Goal: Task Accomplishment & Management: Complete application form

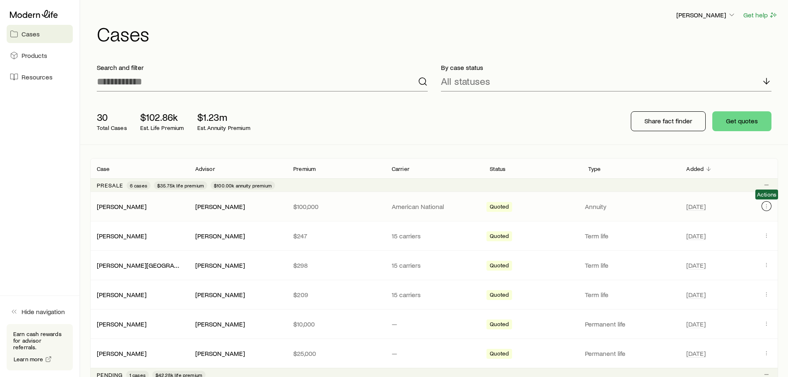
click at [768, 208] on icon "Client cases" at bounding box center [766, 206] width 7 height 7
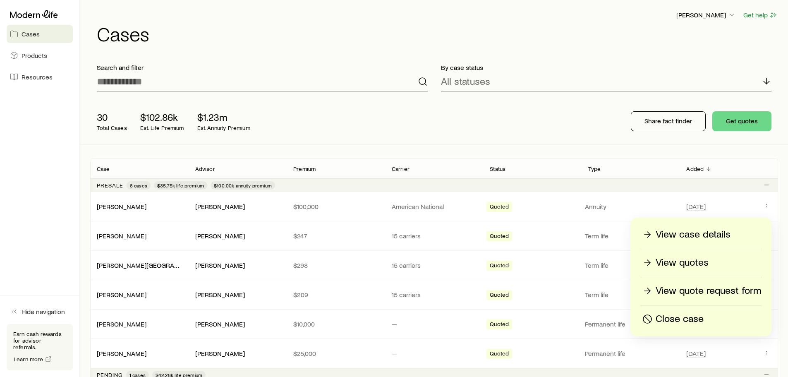
click at [679, 234] on p "View case details" at bounding box center [693, 234] width 75 height 13
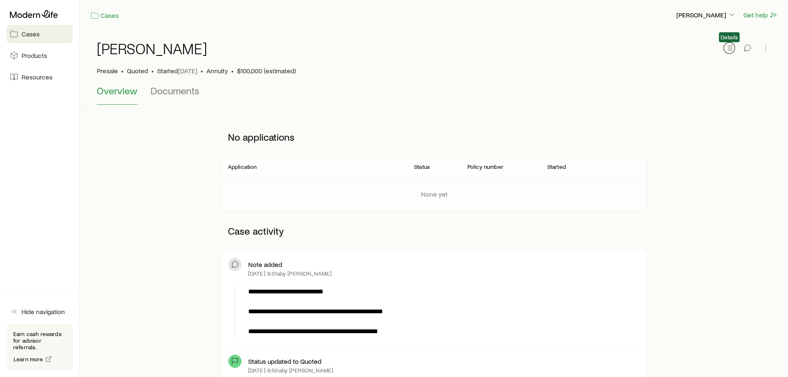
click at [727, 46] on icon "button" at bounding box center [729, 48] width 8 height 8
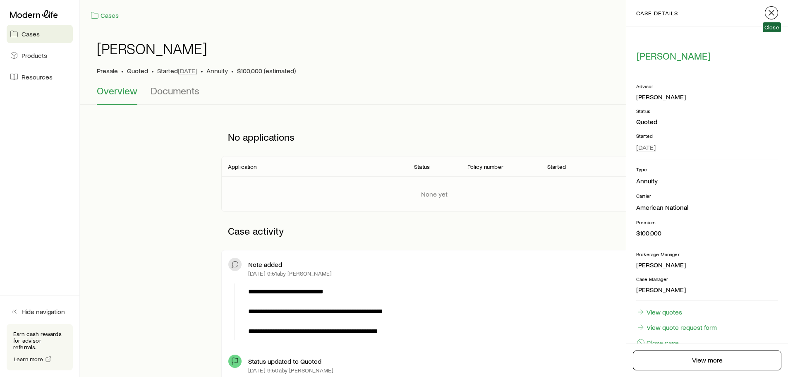
click at [771, 17] on icon "button" at bounding box center [772, 13] width 10 height 10
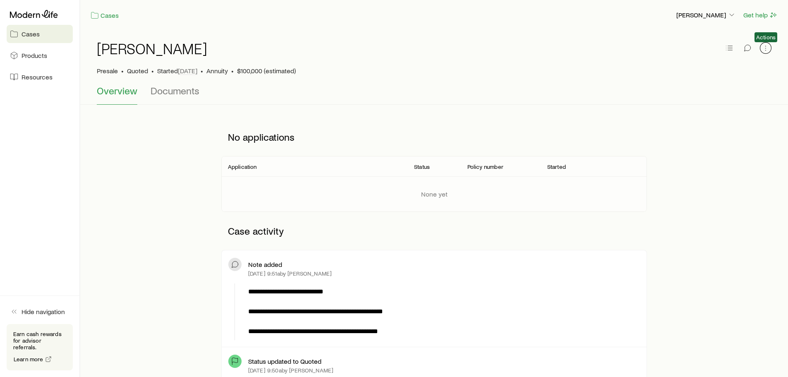
click at [762, 50] on icon "button" at bounding box center [766, 48] width 8 height 8
click at [501, 63] on div "[PERSON_NAME]" at bounding box center [434, 53] width 675 height 26
click at [191, 89] on span "Documents" at bounding box center [175, 91] width 49 height 12
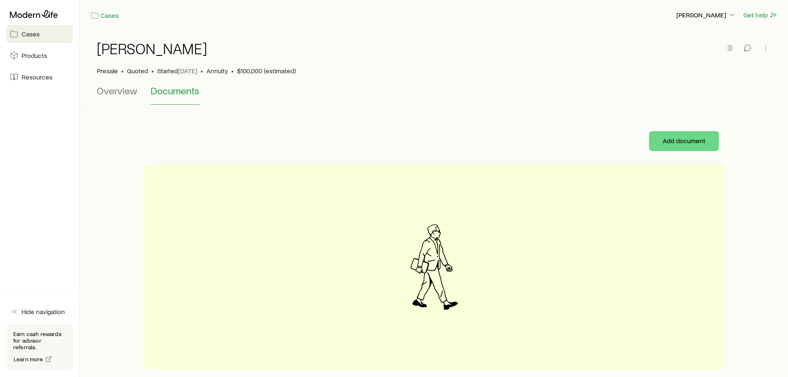
click at [114, 84] on div "[PERSON_NAME] Presale • Quoted • Started [DATE] • Annuity • $100,000 (estimated)" at bounding box center [434, 57] width 675 height 55
click at [133, 75] on div "[PERSON_NAME] Presale • Quoted • Started [DATE] • Annuity • $100,000 (estimated)" at bounding box center [434, 57] width 675 height 55
click at [137, 72] on span "Quoted" at bounding box center [137, 71] width 21 height 8
click at [705, 15] on p "[PERSON_NAME]" at bounding box center [707, 15] width 60 height 8
click at [694, 38] on span "Licenses and contracts" at bounding box center [690, 38] width 68 height 8
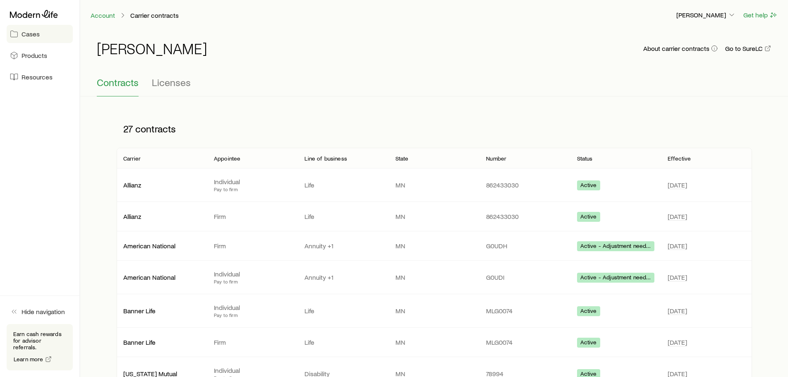
click at [34, 26] on link "Cases" at bounding box center [40, 34] width 66 height 18
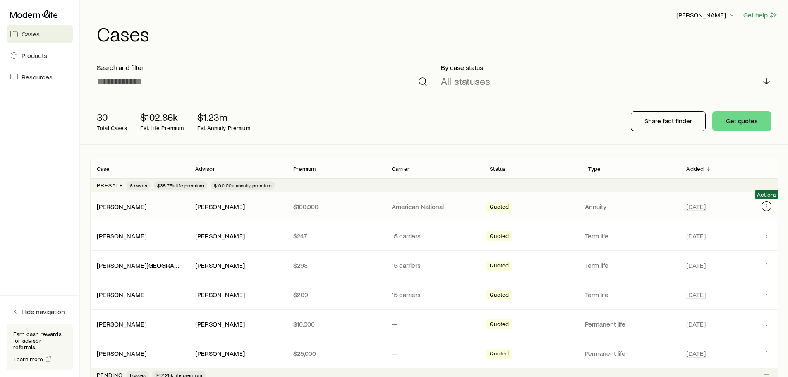
click at [766, 202] on button "Client cases" at bounding box center [767, 206] width 10 height 10
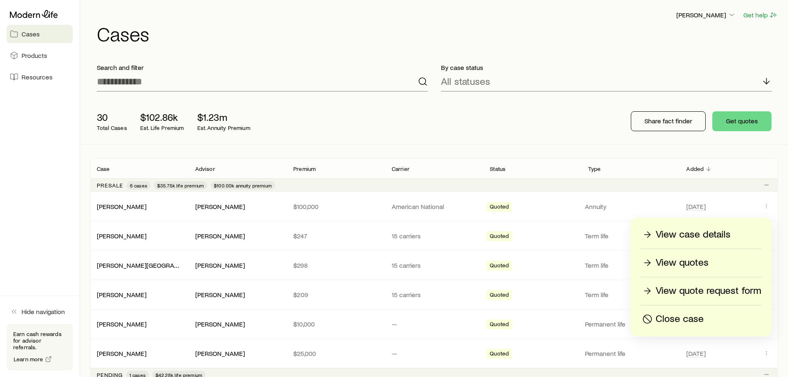
click at [699, 259] on p "View quotes" at bounding box center [682, 262] width 53 height 13
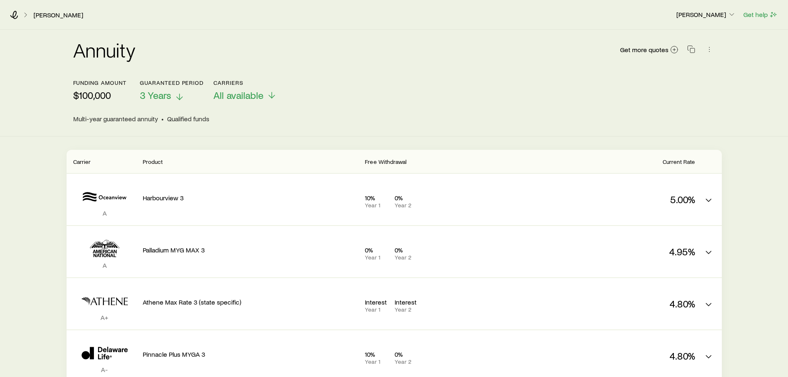
click at [151, 97] on span "3 Years" at bounding box center [155, 95] width 31 height 12
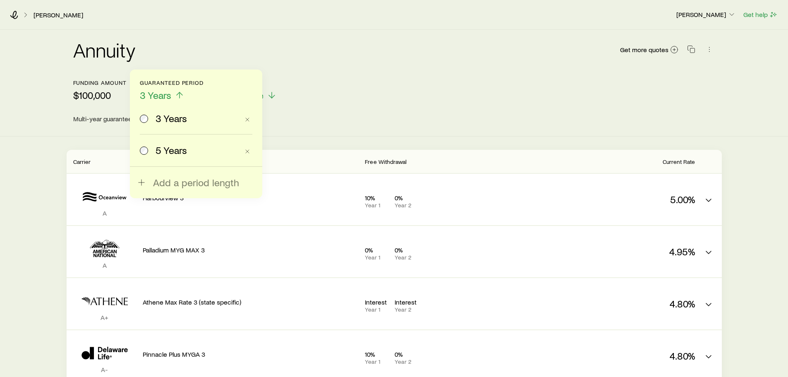
click at [178, 149] on span "5 Years" at bounding box center [171, 150] width 31 height 12
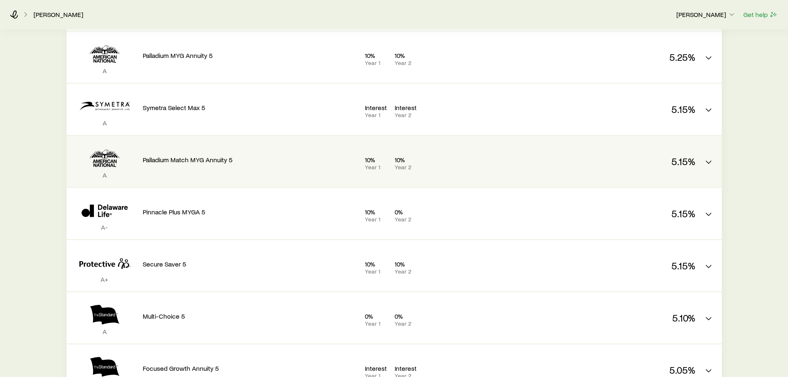
scroll to position [207, 0]
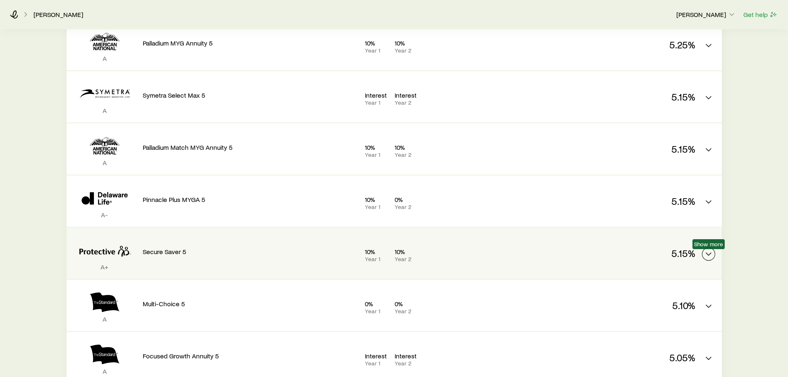
click at [709, 254] on icon "MYGA quotes" at bounding box center [709, 254] width 10 height 10
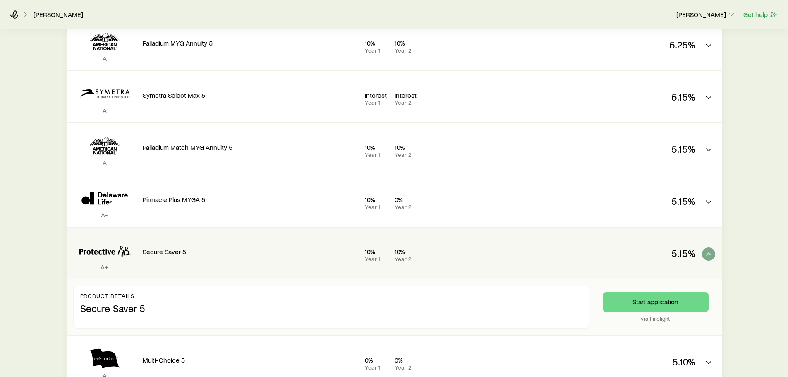
click at [347, 310] on p "Secure Saver 5" at bounding box center [331, 306] width 502 height 15
click at [678, 304] on button "Start application" at bounding box center [656, 302] width 106 height 20
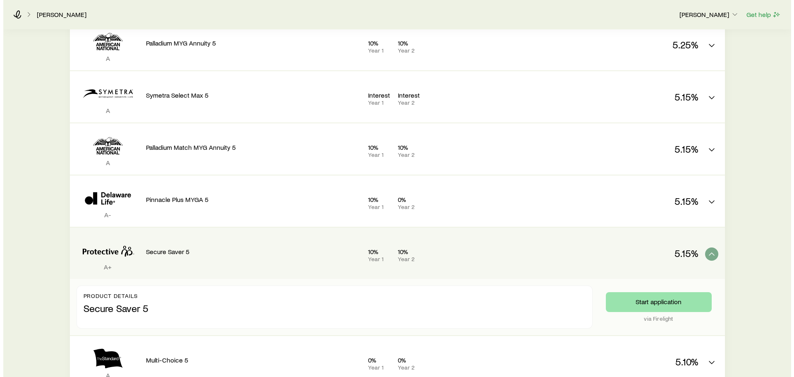
scroll to position [0, 0]
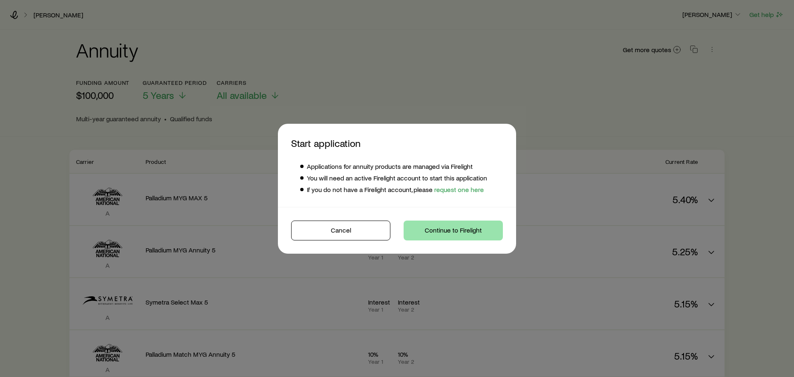
click at [493, 236] on button "Continue to Firelight" at bounding box center [453, 231] width 99 height 20
